Goal: Task Accomplishment & Management: Use online tool/utility

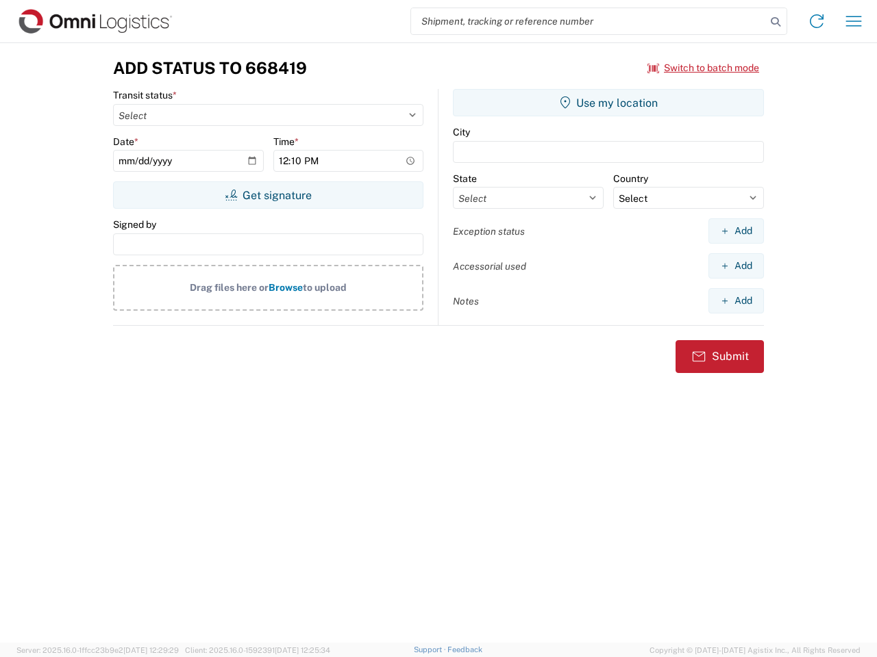
click at [588, 21] on input "search" at bounding box center [588, 21] width 355 height 26
click at [775, 22] on icon at bounding box center [775, 21] width 19 height 19
click at [816, 21] on icon at bounding box center [816, 21] width 22 height 22
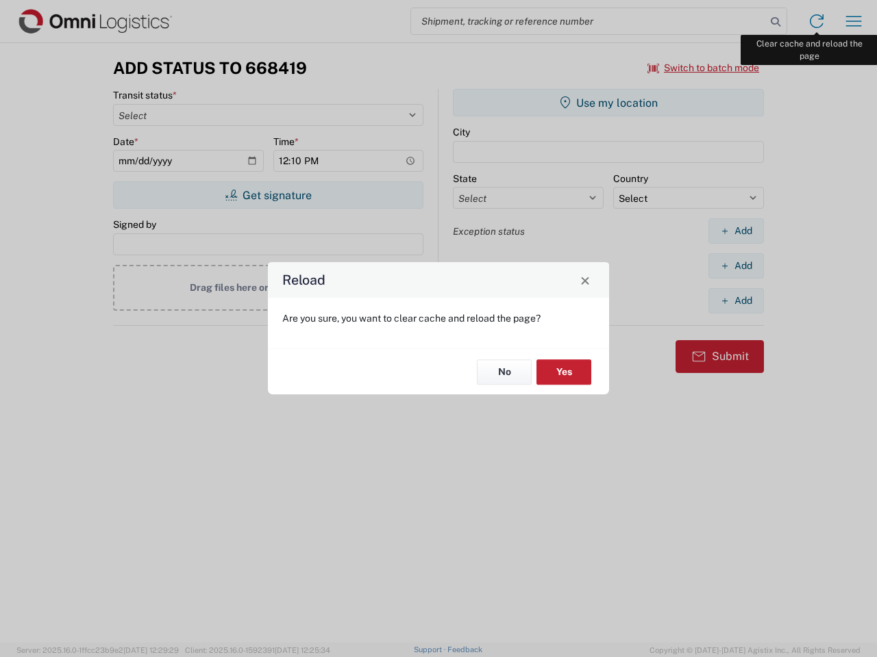
click at [853, 21] on div "Reload Are you sure, you want to clear cache and reload the page? No Yes" at bounding box center [438, 328] width 877 height 657
click at [703, 68] on div "Reload Are you sure, you want to clear cache and reload the page? No Yes" at bounding box center [438, 328] width 877 height 657
click at [268, 195] on div "Reload Are you sure, you want to clear cache and reload the page? No Yes" at bounding box center [438, 328] width 877 height 657
click at [608, 103] on div "Reload Are you sure, you want to clear cache and reload the page? No Yes" at bounding box center [438, 328] width 877 height 657
click at [735, 231] on div "Reload Are you sure, you want to clear cache and reload the page? No Yes" at bounding box center [438, 328] width 877 height 657
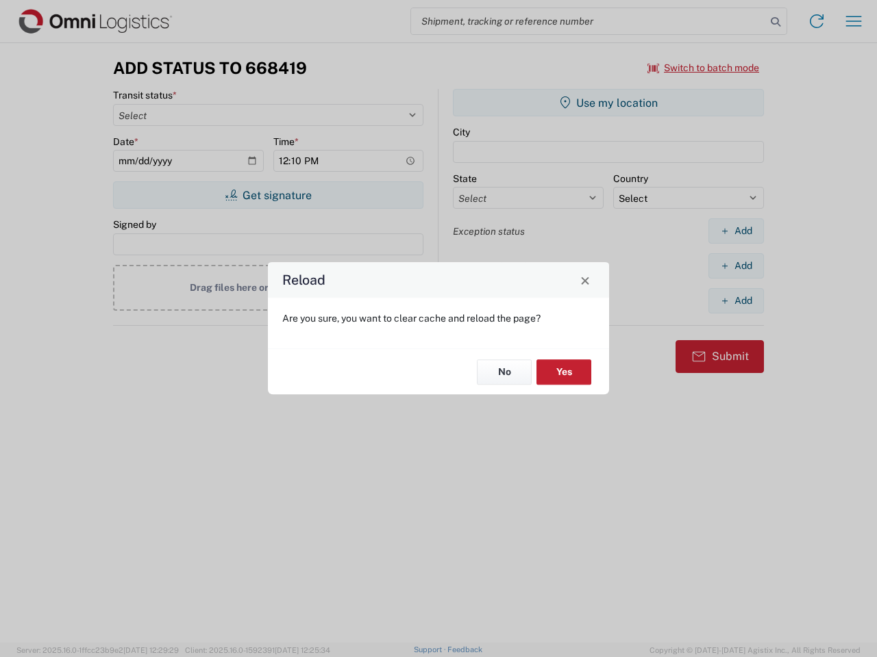
click at [735, 266] on div "Reload Are you sure, you want to clear cache and reload the page? No Yes" at bounding box center [438, 328] width 877 height 657
click at [735, 301] on div "Reload Are you sure, you want to clear cache and reload the page? No Yes" at bounding box center [438, 328] width 877 height 657
